Goal: Browse casually

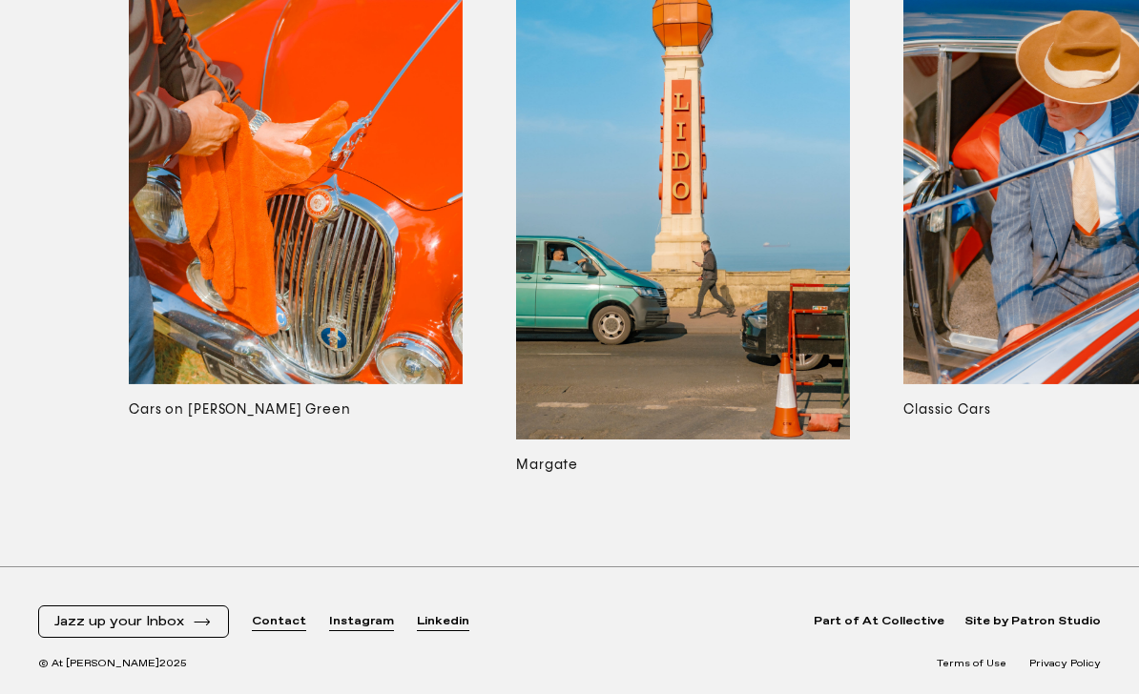
scroll to position [9484, 0]
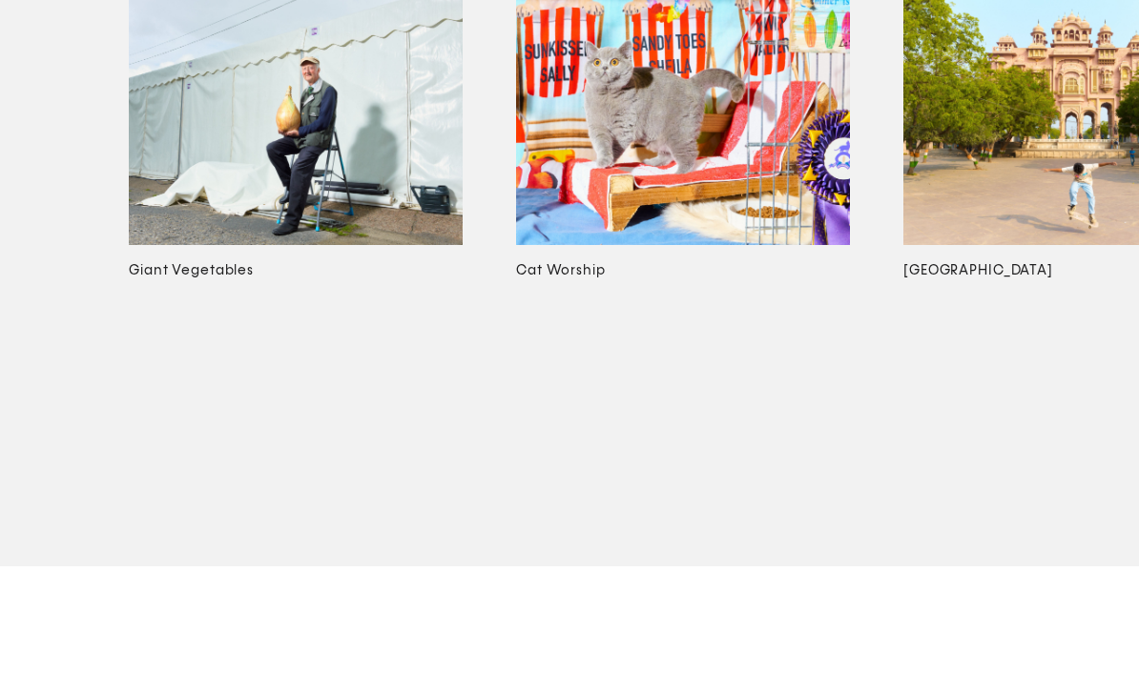
scroll to position [7201, 0]
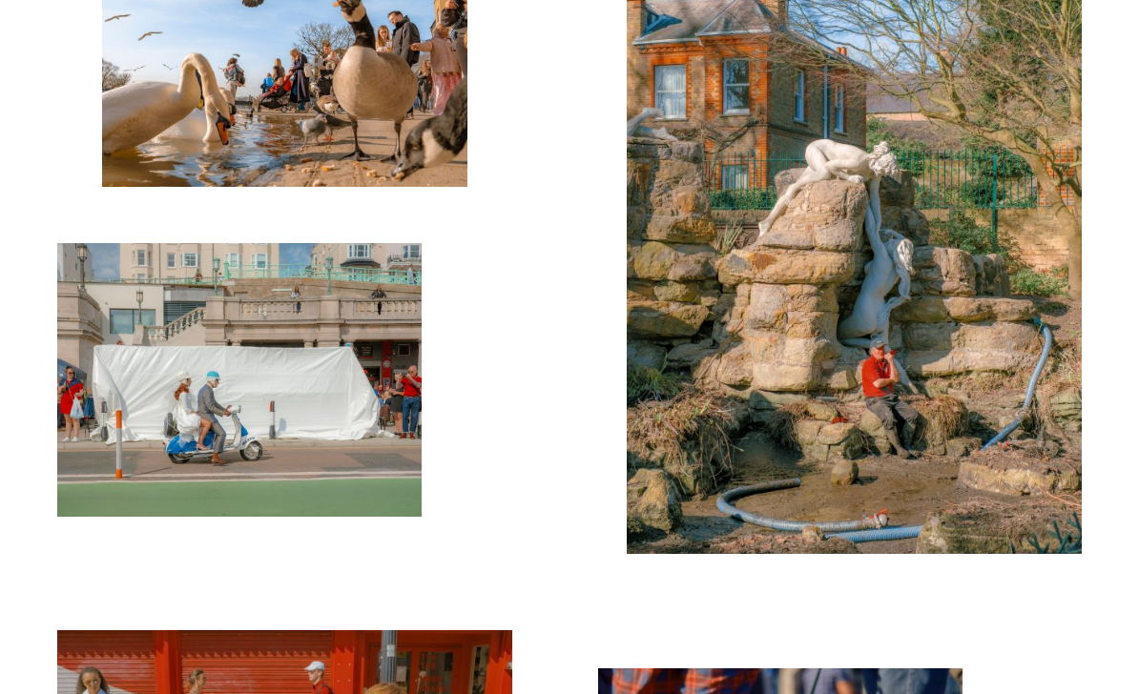
scroll to position [6549, 0]
